Goal: Check status: Check status

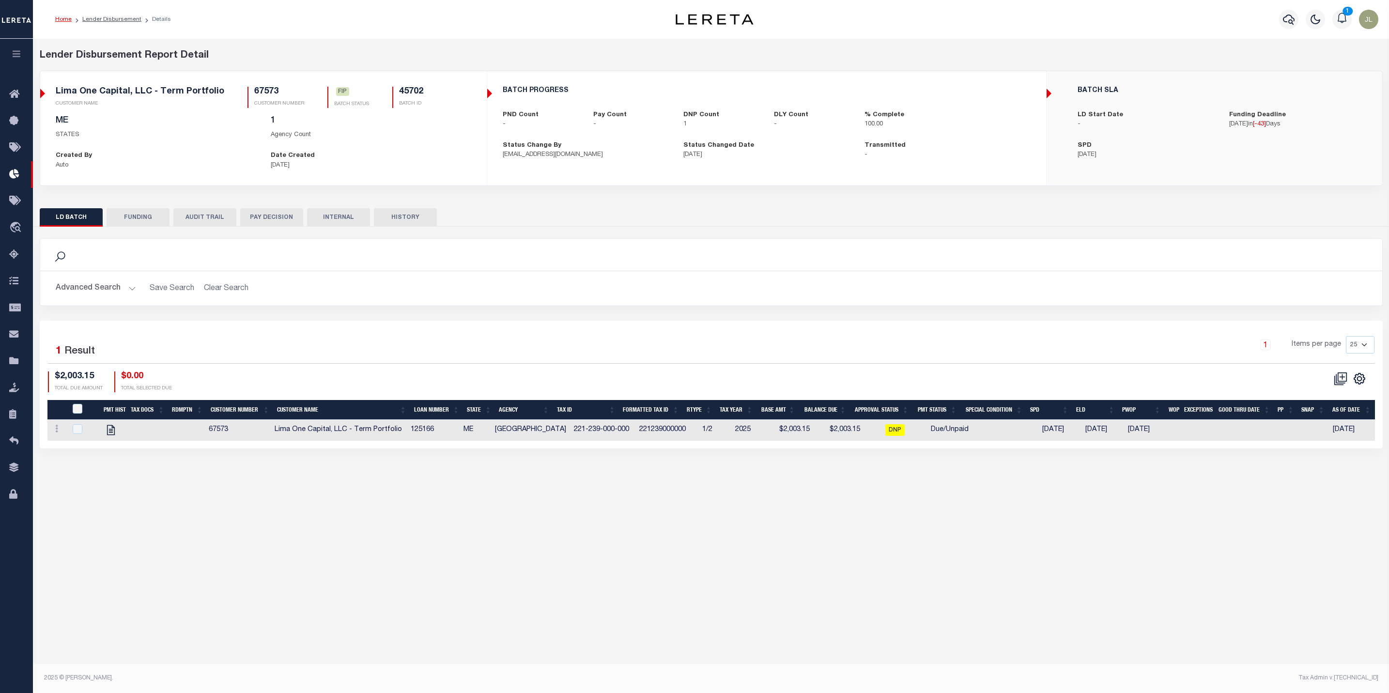
click at [14, 51] on icon "button" at bounding box center [16, 53] width 11 height 9
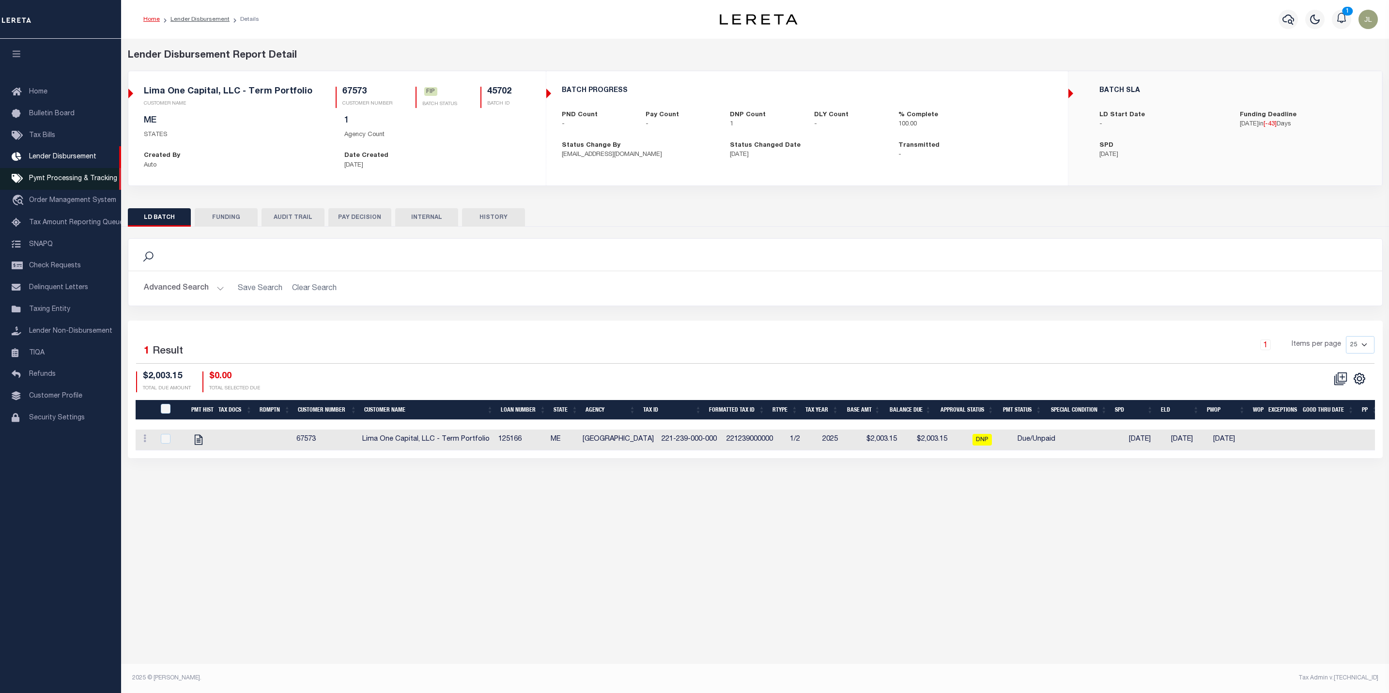
click at [79, 185] on link "Pymt Processing & Tracking" at bounding box center [60, 179] width 121 height 22
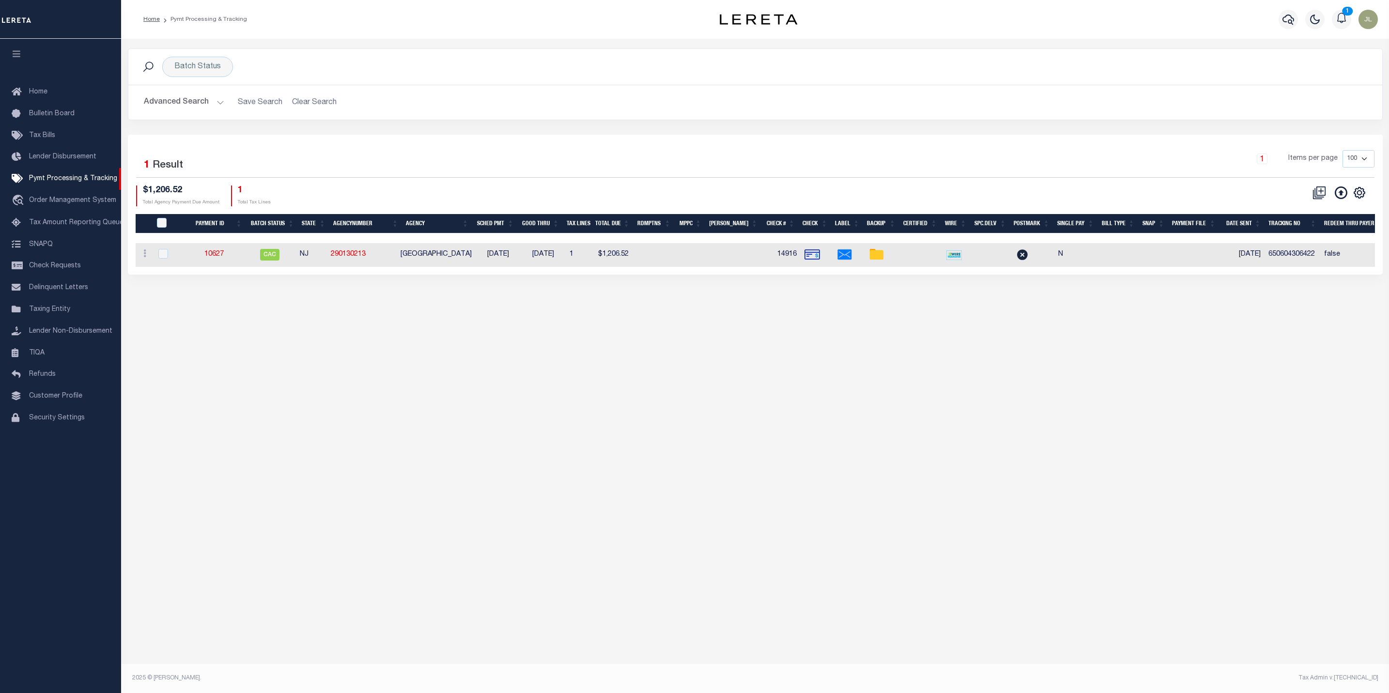
click at [204, 100] on button "Advanced Search" at bounding box center [184, 102] width 80 height 19
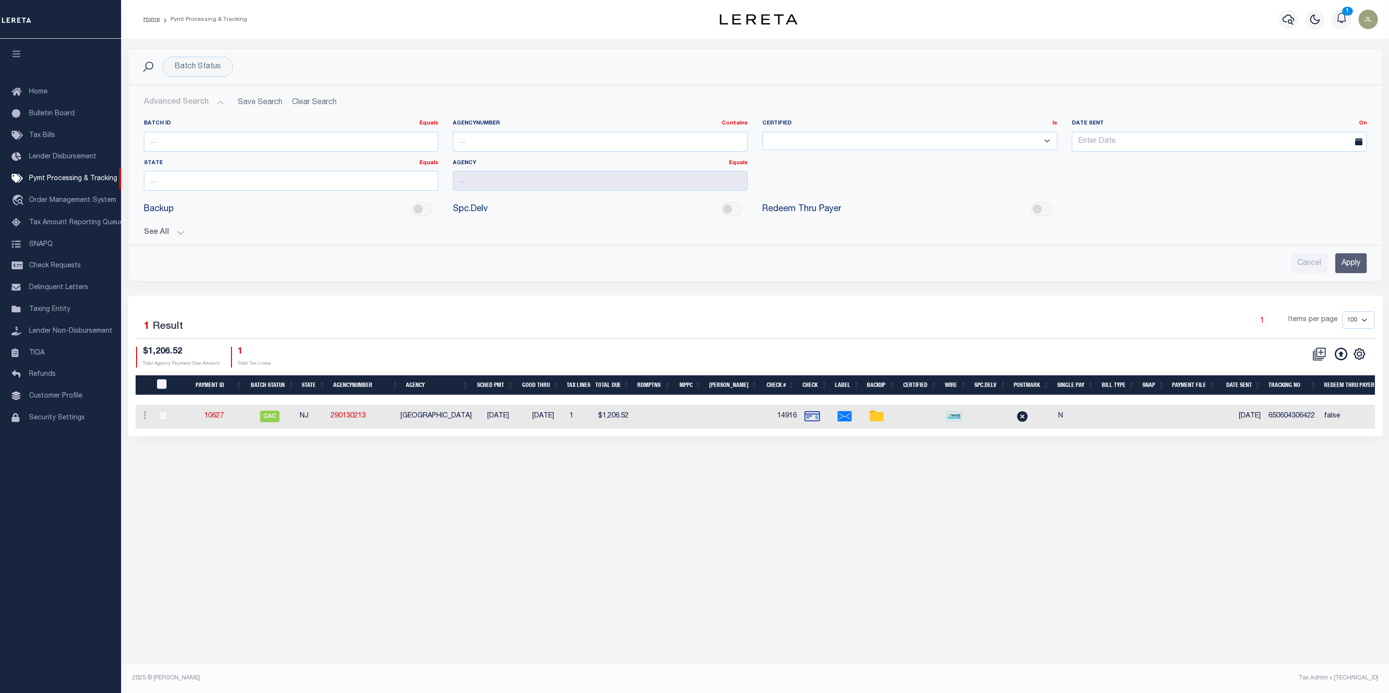
click at [317, 101] on h2 "Advanced Search Save Search Clear Search PayeeSearchTable_dynamictable_____Defa…" at bounding box center [755, 102] width 1239 height 19
click at [203, 70] on div "Batch Status" at bounding box center [197, 67] width 71 height 20
click at [253, 110] on select "Awaiting Funds (AWF) Cleared and Complete (CAC) New Check Needed (NCN) Payment …" at bounding box center [246, 114] width 142 height 18
select select "SFP"
click at [175, 106] on select "Awaiting Funds (AWF) Cleared and Complete (CAC) New Check Needed (NCN) Payment …" at bounding box center [246, 114] width 142 height 18
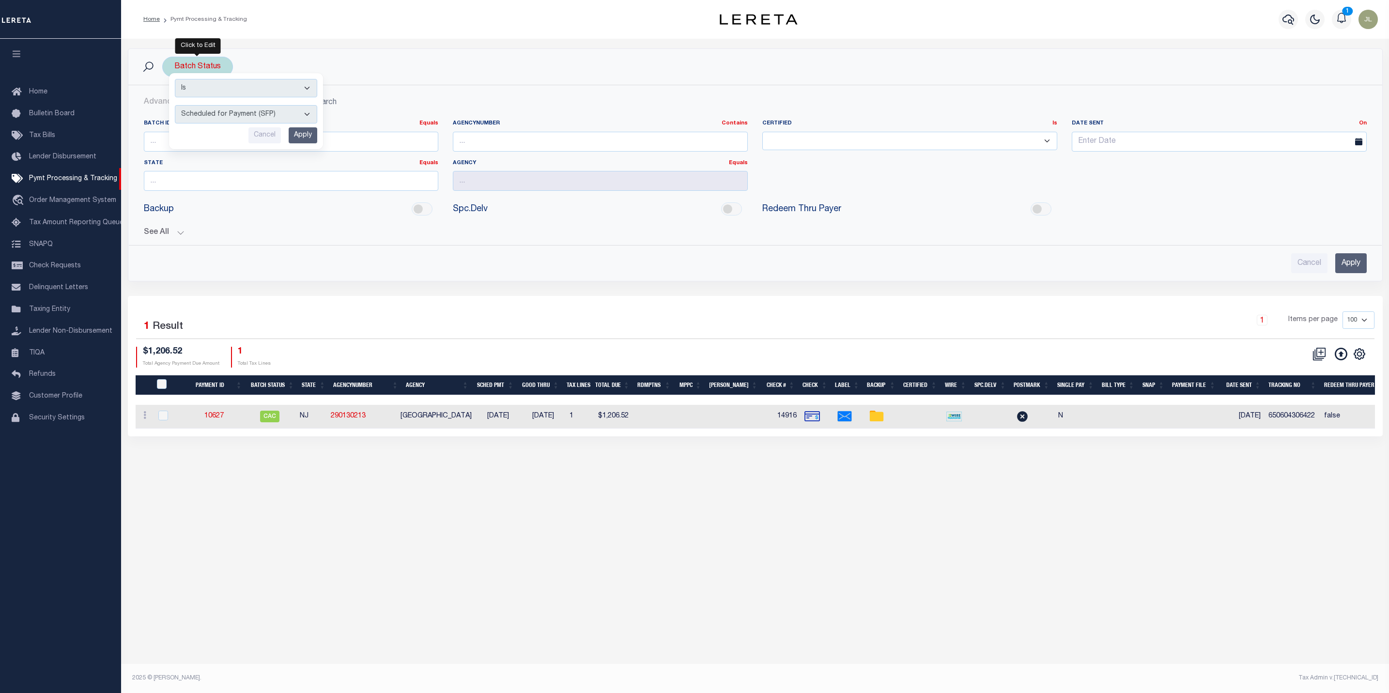
click at [307, 137] on input "Apply" at bounding box center [303, 135] width 29 height 16
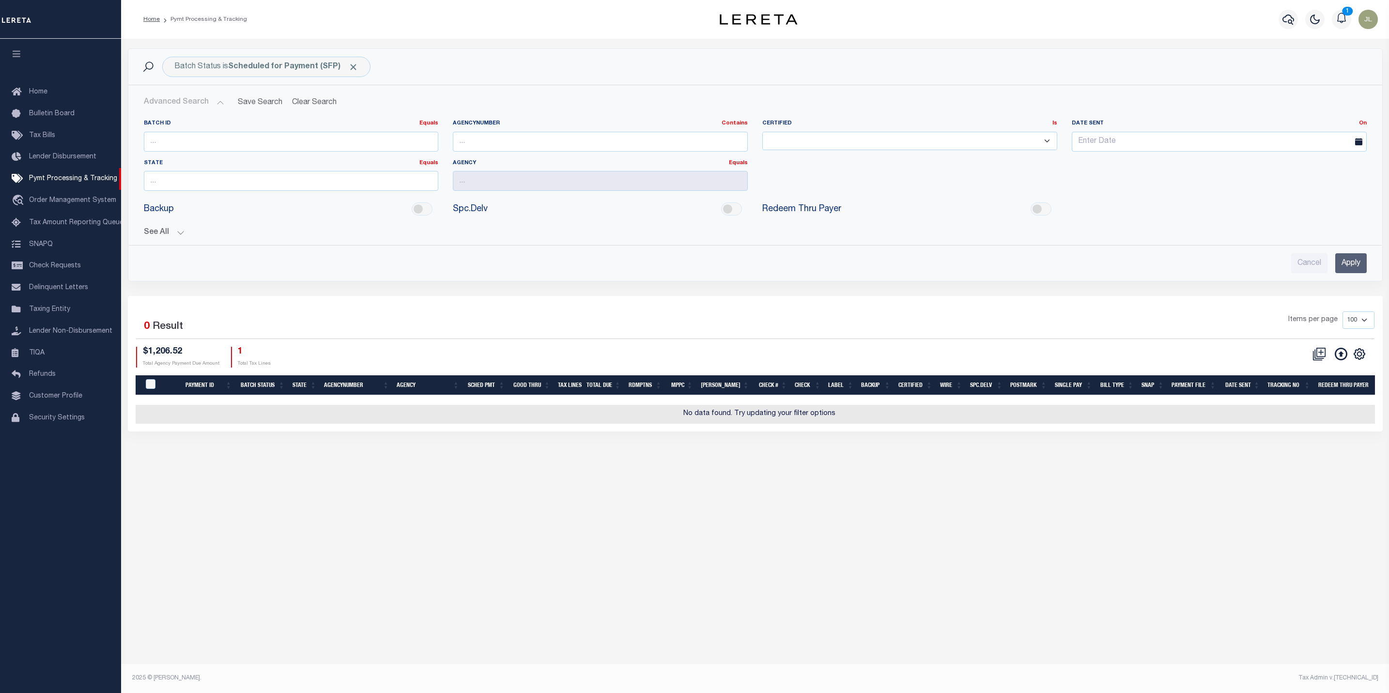
click at [170, 232] on button "See All" at bounding box center [755, 232] width 1223 height 9
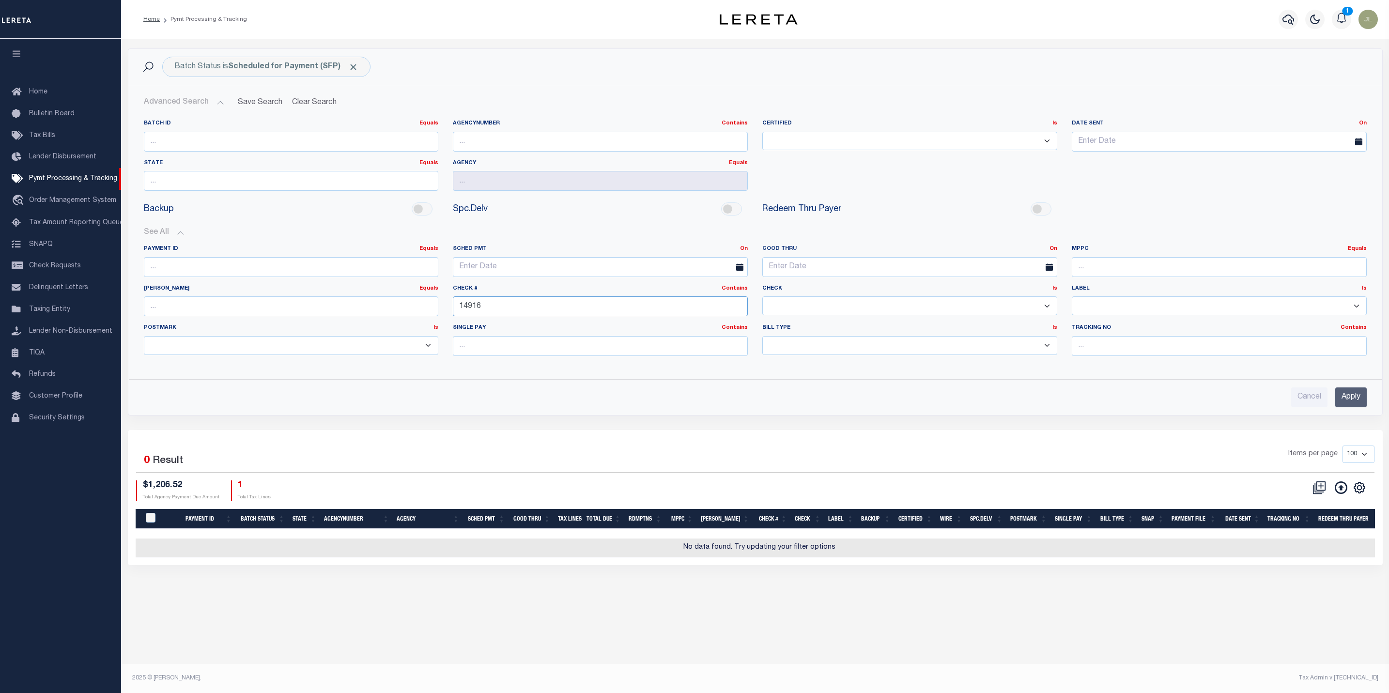
drag, startPoint x: 510, startPoint y: 310, endPoint x: 445, endPoint y: 311, distance: 64.9
click at [446, 311] on div "Check # Contains Contains Is 14916" at bounding box center [601, 305] width 310 height 40
click at [1349, 400] on input "Apply" at bounding box center [1351, 398] width 31 height 20
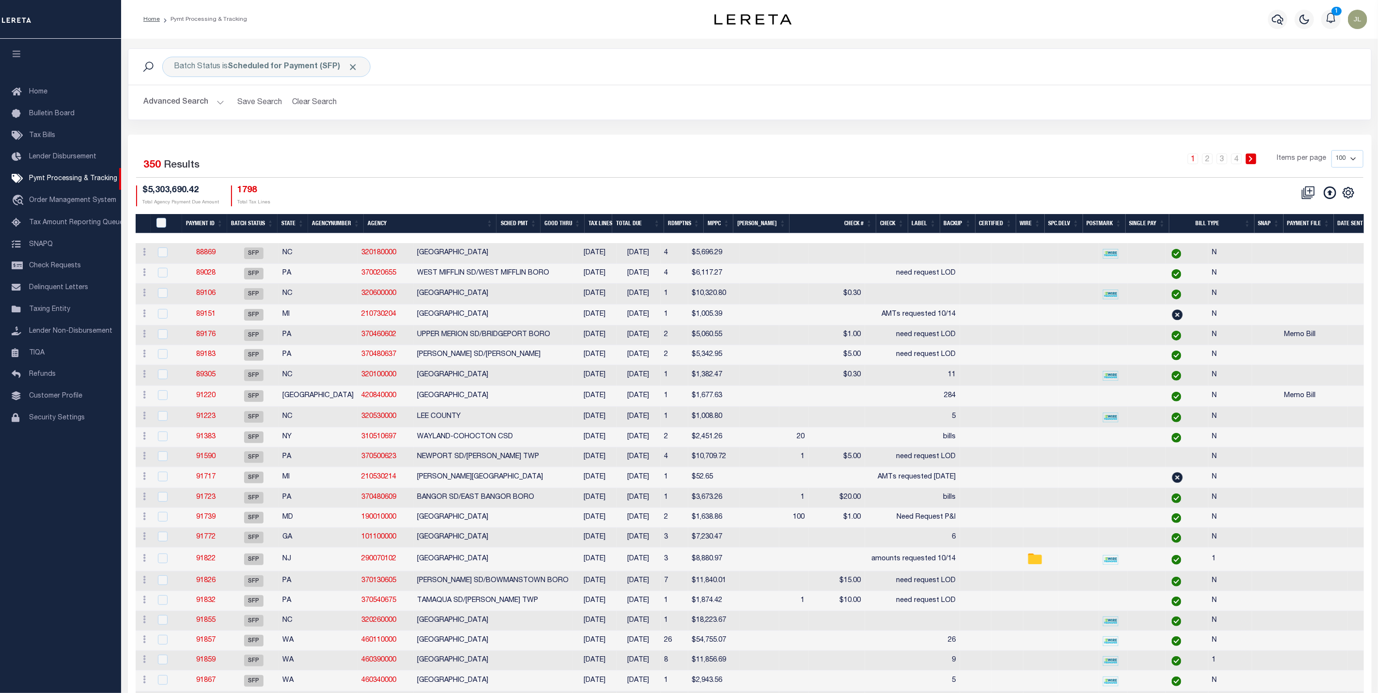
click at [1354, 163] on select "100 200 500 1000" at bounding box center [1348, 158] width 32 height 17
select select "500"
click at [1332, 151] on select "100 200 500 1000" at bounding box center [1348, 158] width 32 height 17
click at [582, 229] on th "Good Thru" at bounding box center [566, 224] width 44 height 20
